Goal: Information Seeking & Learning: Compare options

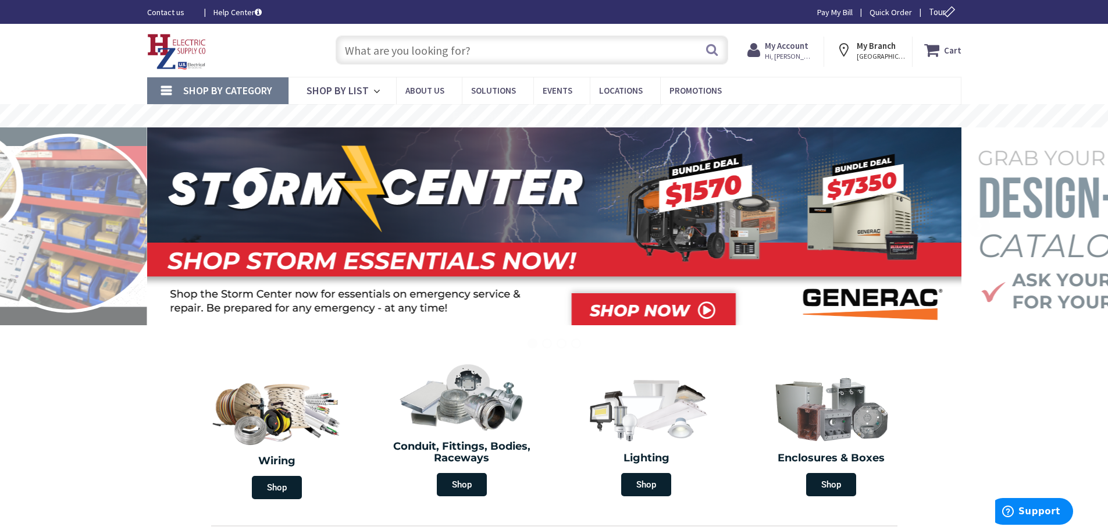
click at [445, 56] on input "text" at bounding box center [532, 49] width 393 height 29
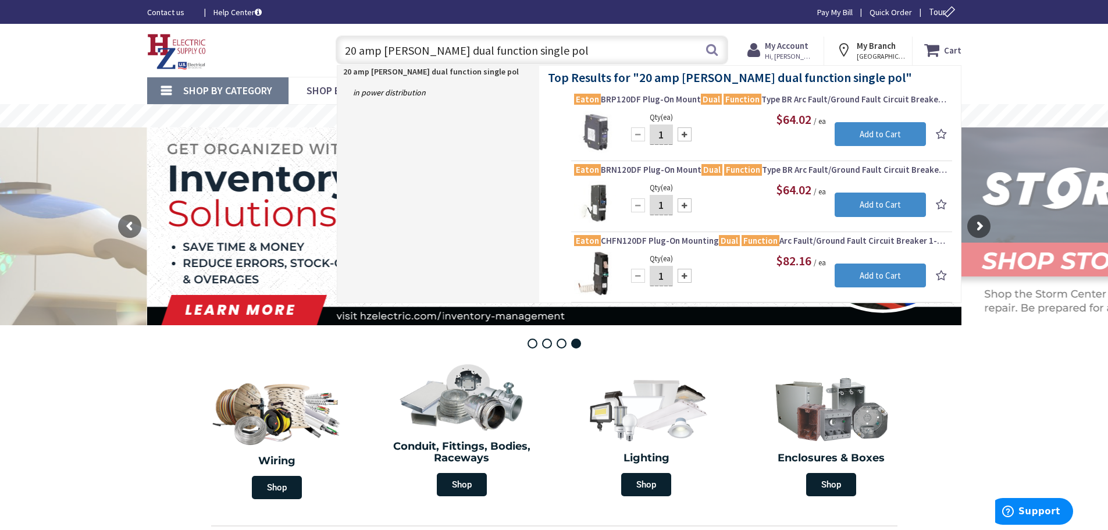
type input "20 amp eaton dual function single pole"
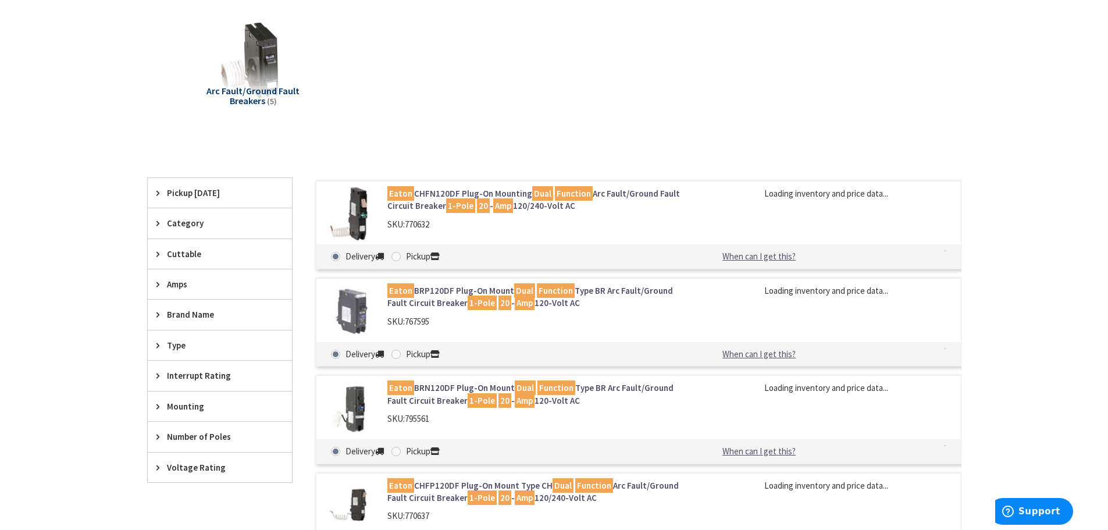
scroll to position [174, 0]
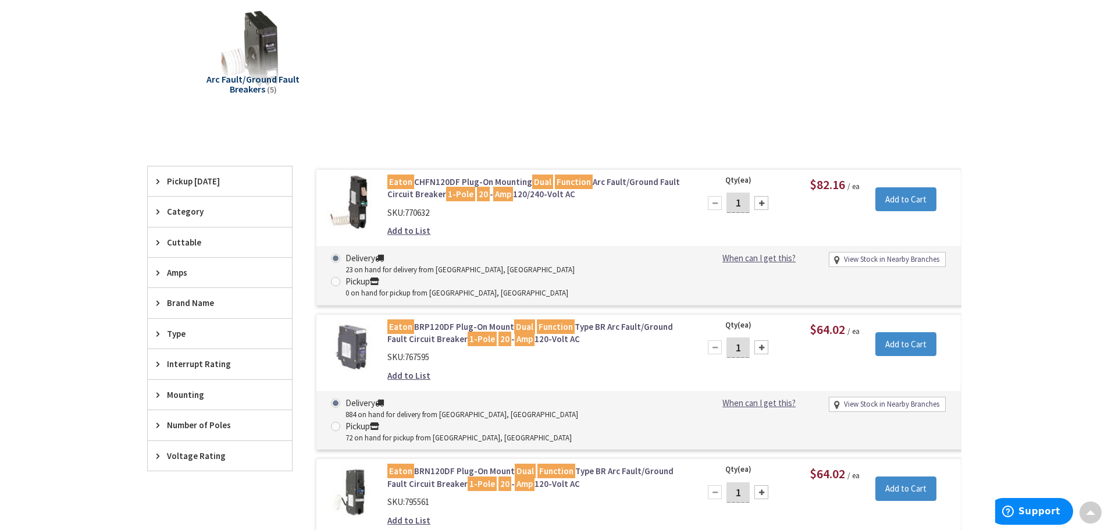
click at [616, 320] on link "Eaton BRP120DF Plug-On Mount Dual Function Type BR Arc Fault/Ground Fault Circu…" at bounding box center [535, 332] width 296 height 25
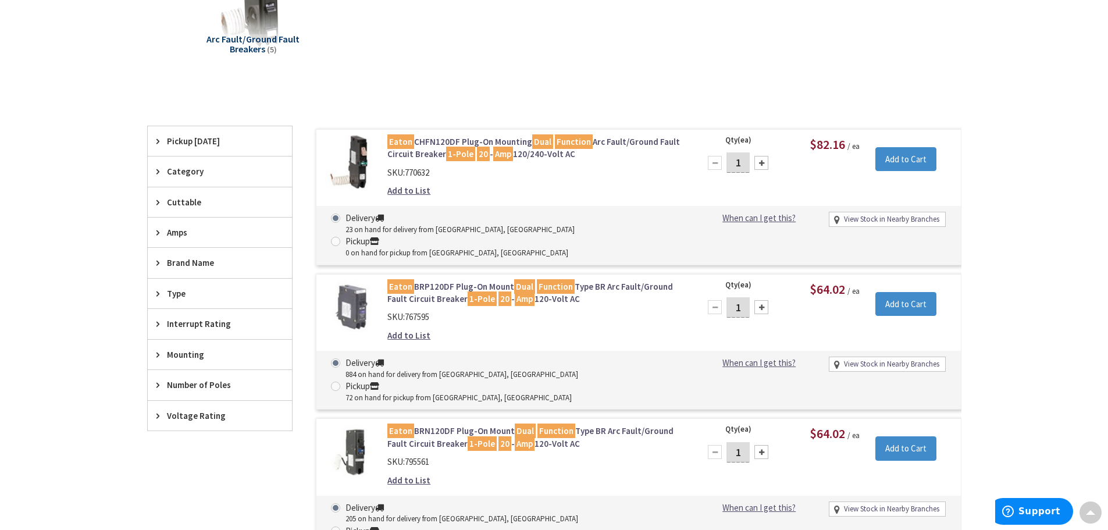
scroll to position [192, 0]
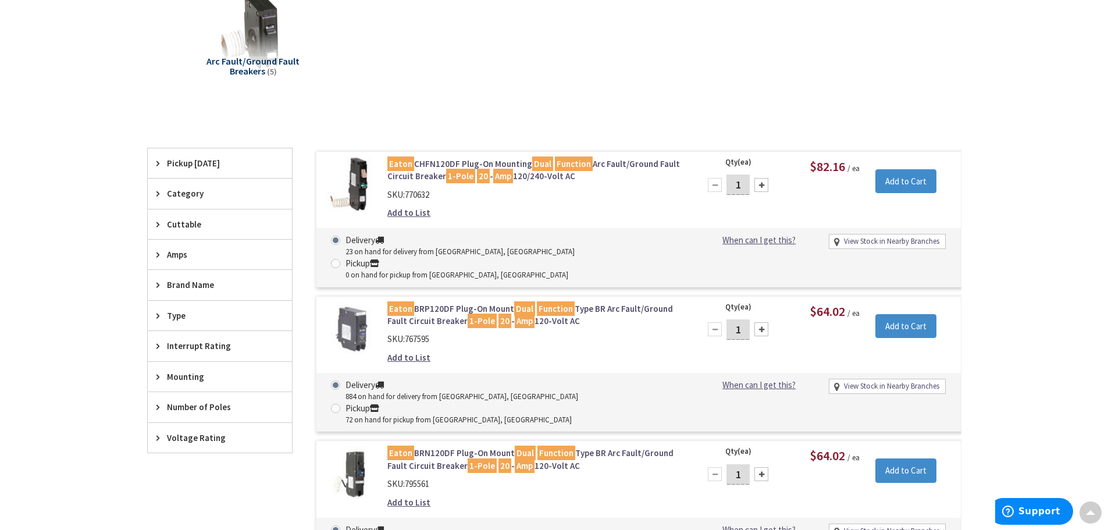
click at [613, 302] on link "Eaton BRP120DF Plug-On Mount Dual Function Type BR Arc Fault/Ground Fault Circu…" at bounding box center [535, 314] width 296 height 25
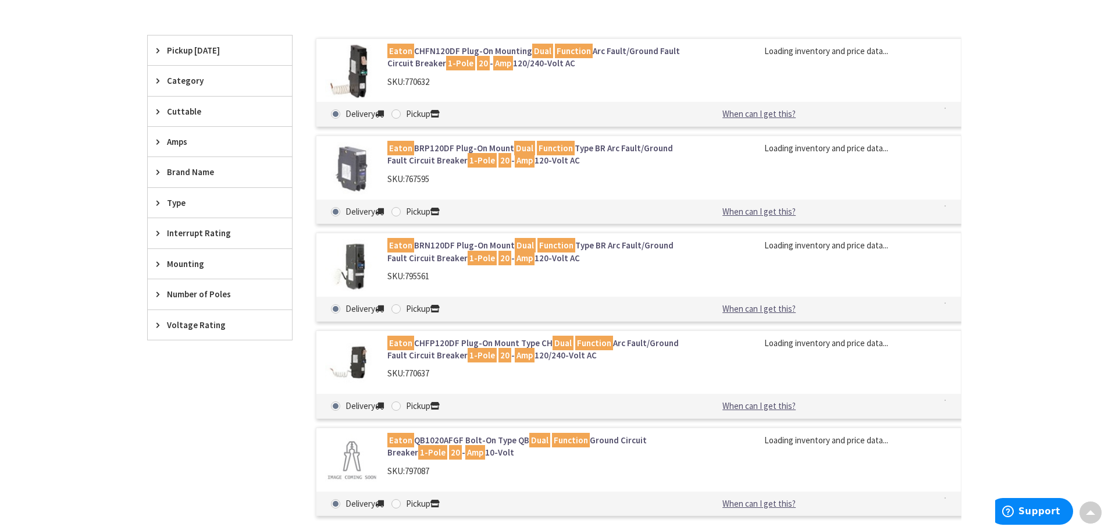
scroll to position [251, 0]
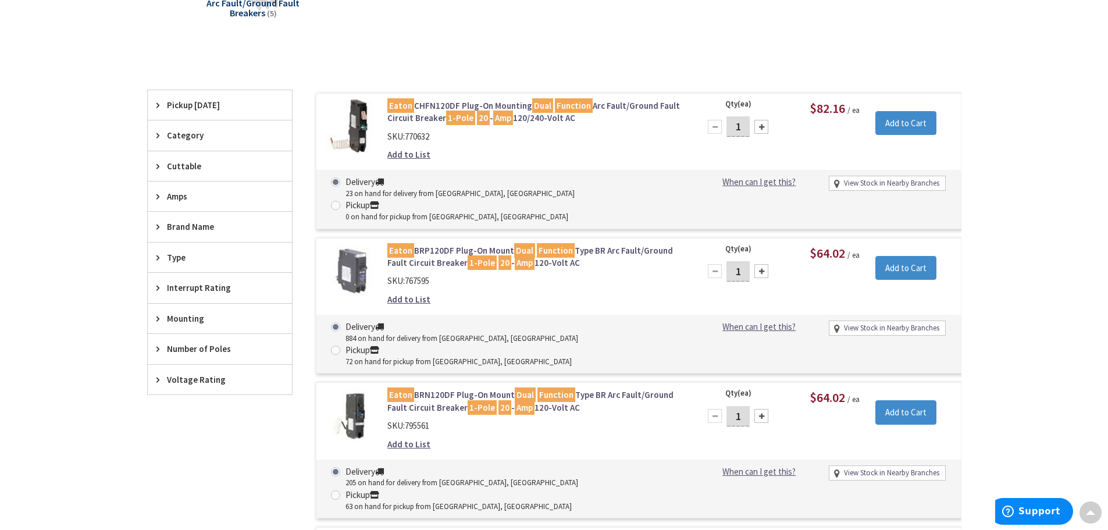
click at [638, 106] on link "Eaton CHFN120DF Plug-On Mounting Dual Function Arc Fault/Ground Fault Circuit B…" at bounding box center [535, 111] width 296 height 25
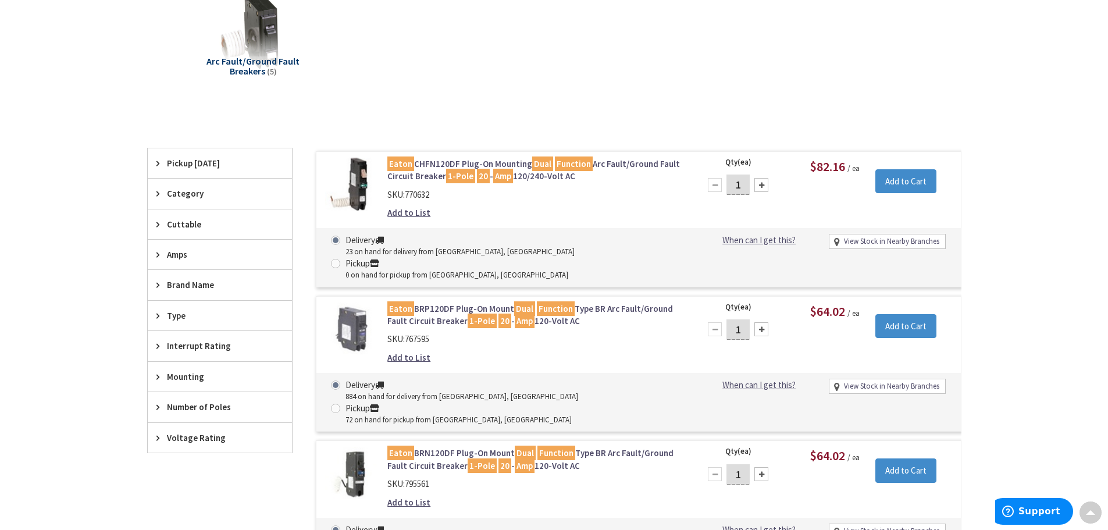
click at [595, 447] on link "[PERSON_NAME] BRN120DF Plug-On Mount Dual Function Type BR Arc Fault/Ground Fau…" at bounding box center [535, 459] width 296 height 25
click at [595, 447] on link "Eaton BRN120DF Plug-On Mount Dual Function Type BR Arc Fault/Ground Fault Circu…" at bounding box center [535, 459] width 296 height 25
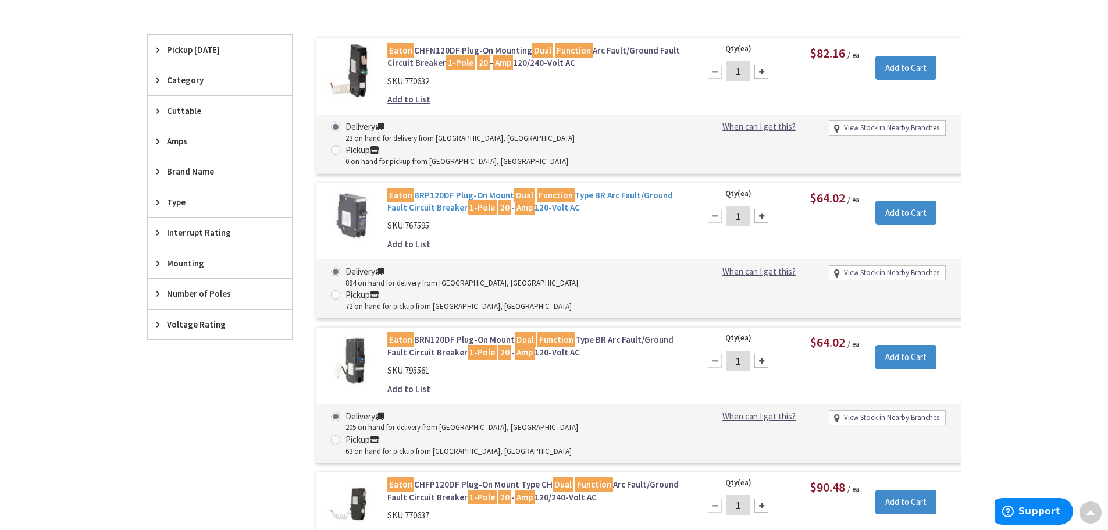
scroll to position [344, 0]
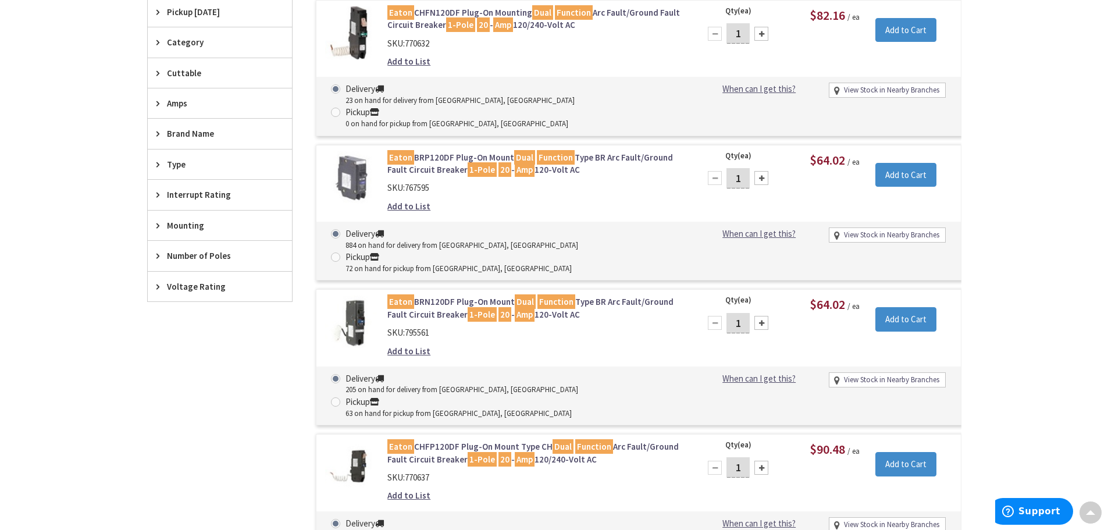
click at [631, 295] on link "[PERSON_NAME] BRN120DF Plug-On Mount Dual Function Type BR Arc Fault/Ground Fau…" at bounding box center [535, 307] width 296 height 25
